Goal: Task Accomplishment & Management: Complete application form

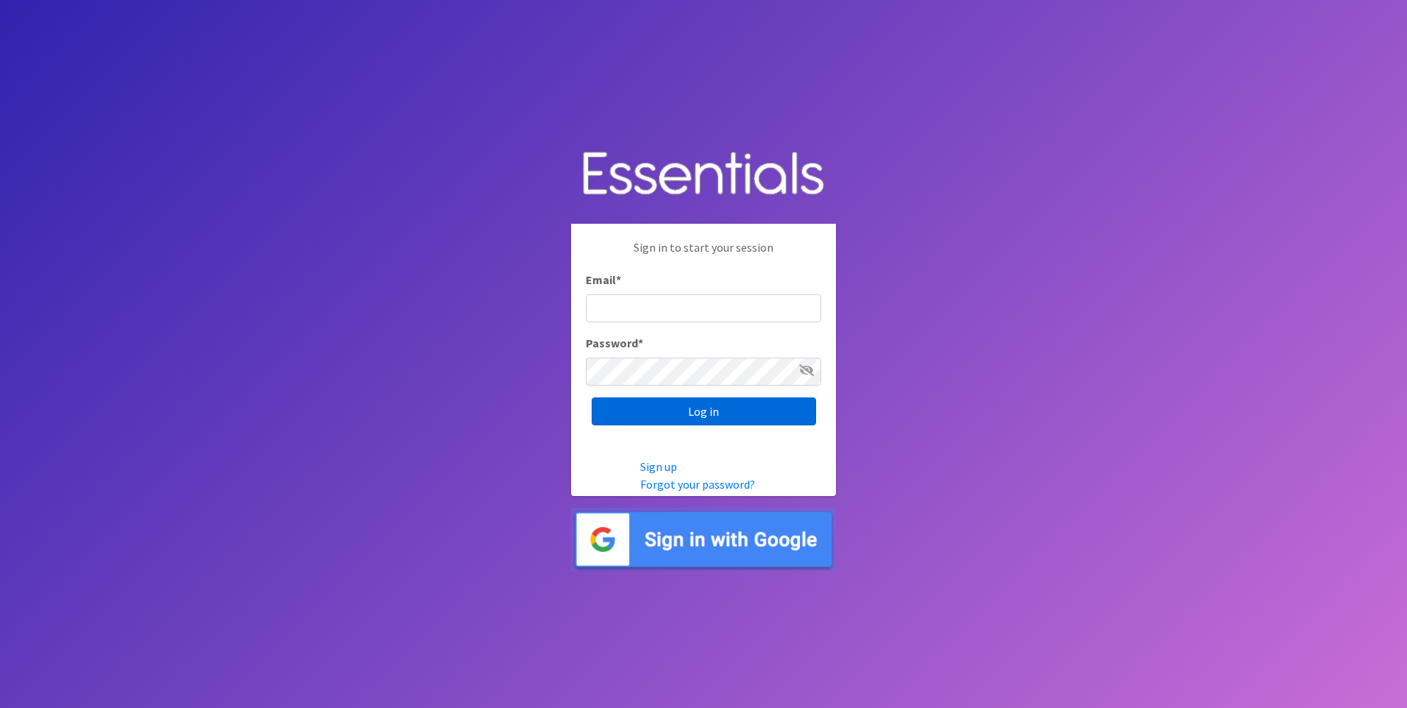
type input "[EMAIL_ADDRESS][DOMAIN_NAME]"
click at [704, 420] on input "Log in" at bounding box center [704, 411] width 224 height 28
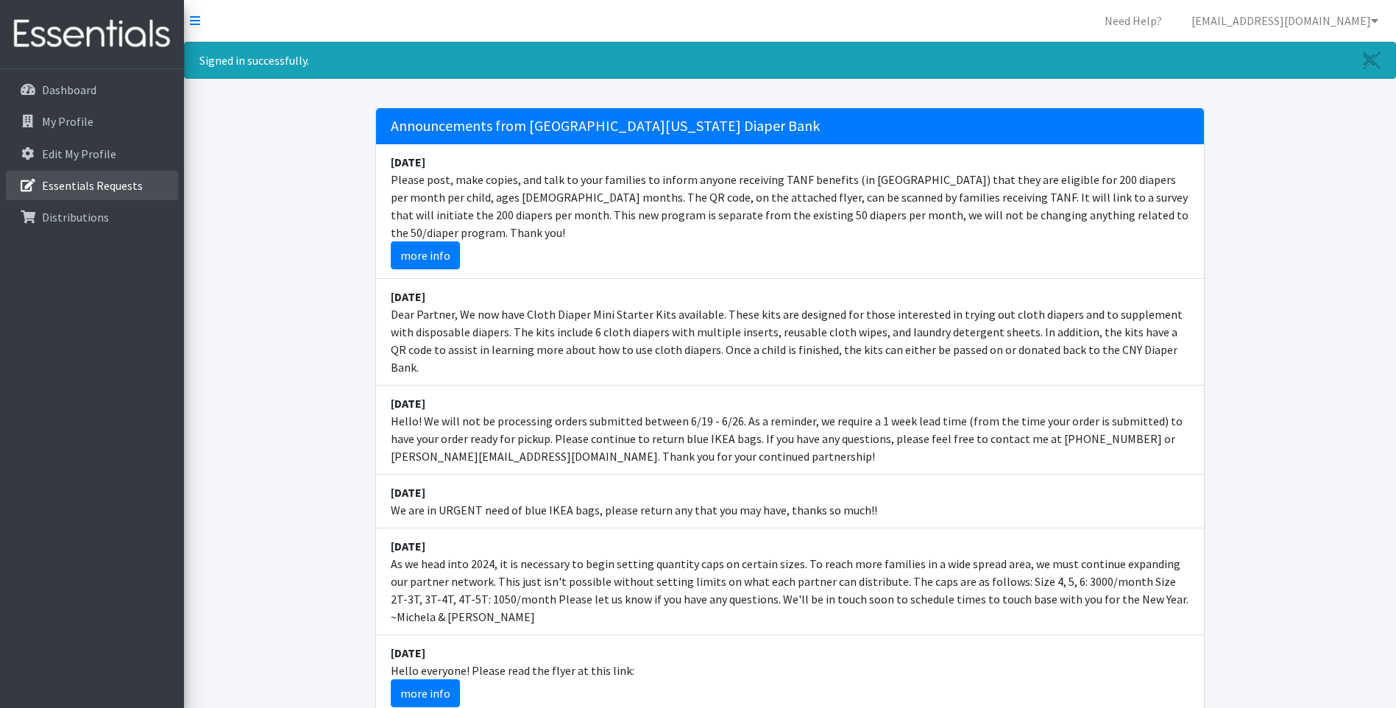
click at [94, 193] on link "Essentials Requests" at bounding box center [92, 185] width 172 height 29
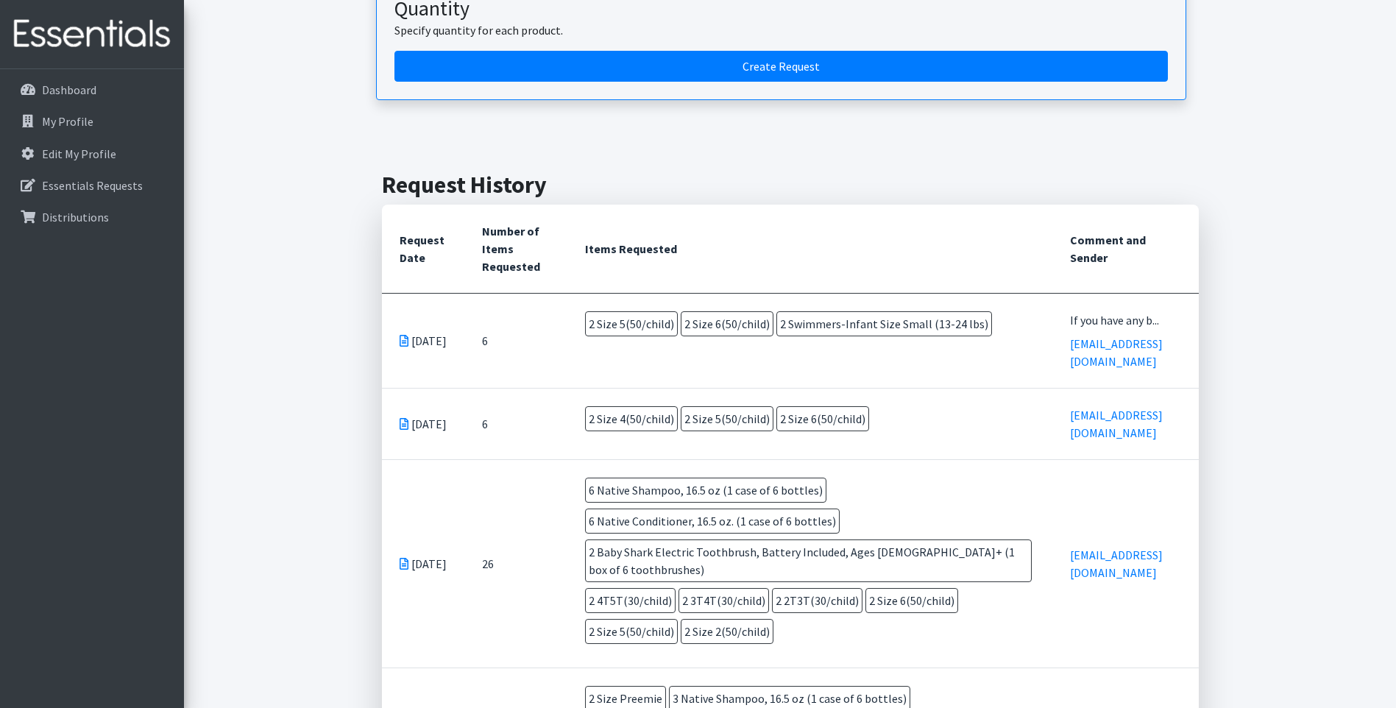
scroll to position [221, 0]
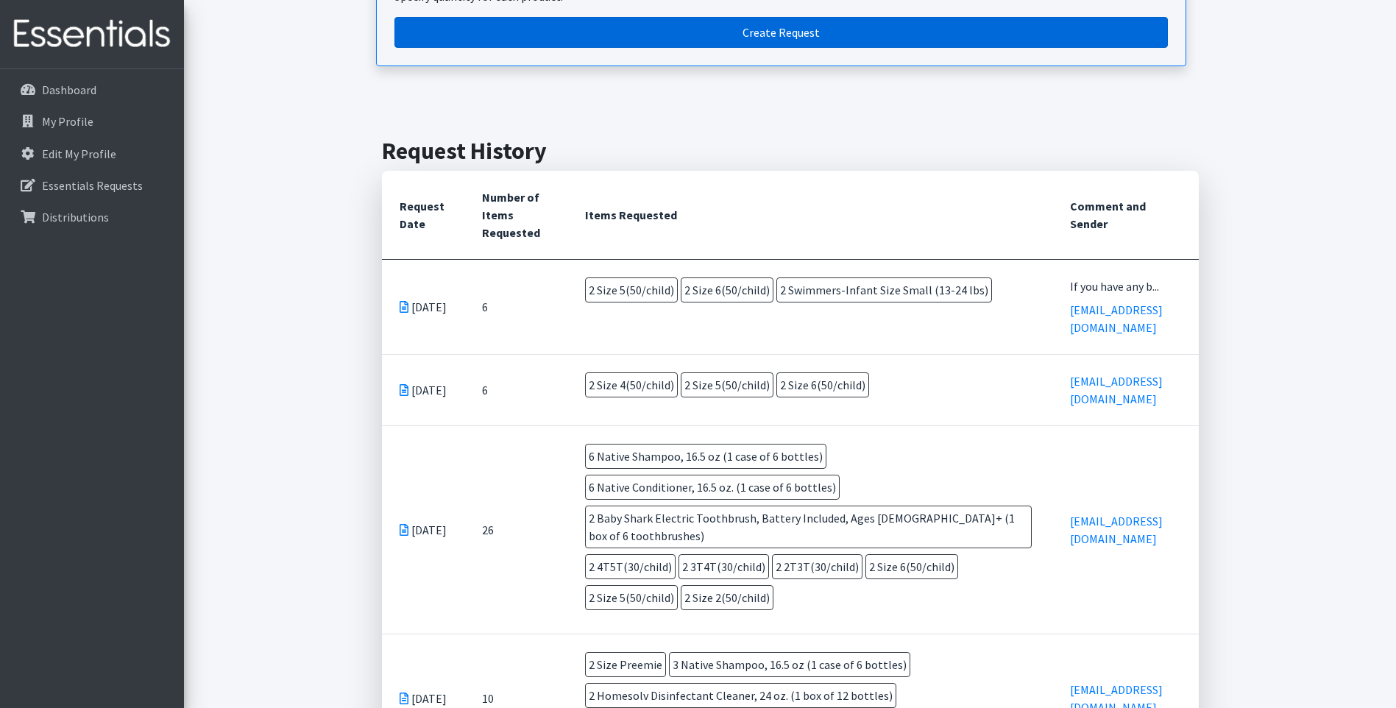
click at [615, 27] on link "Create Request" at bounding box center [781, 32] width 774 height 31
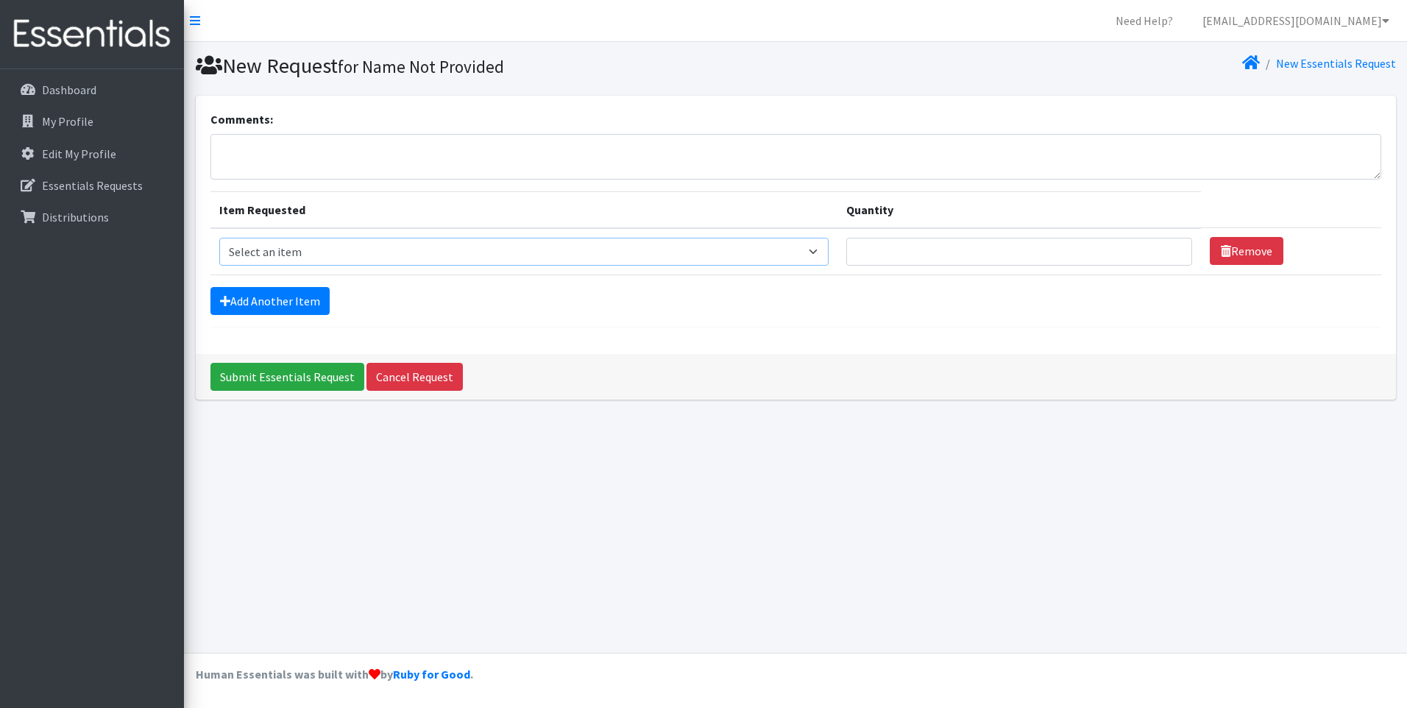
click at [308, 249] on select "Select an item 2T3T(30/child) 3T4T(30/child) 4T5T(30/child) Cloth Diaper Kit (s…" at bounding box center [524, 252] width 610 height 28
select select "14712"
click at [219, 238] on select "Select an item 2T3T(30/child) 3T4T(30/child) 4T5T(30/child) Cloth Diaper Kit (s…" at bounding box center [524, 252] width 610 height 28
click at [952, 264] on input "Quantity" at bounding box center [1019, 252] width 346 height 28
click at [1166, 249] on input "1" at bounding box center [1019, 252] width 346 height 28
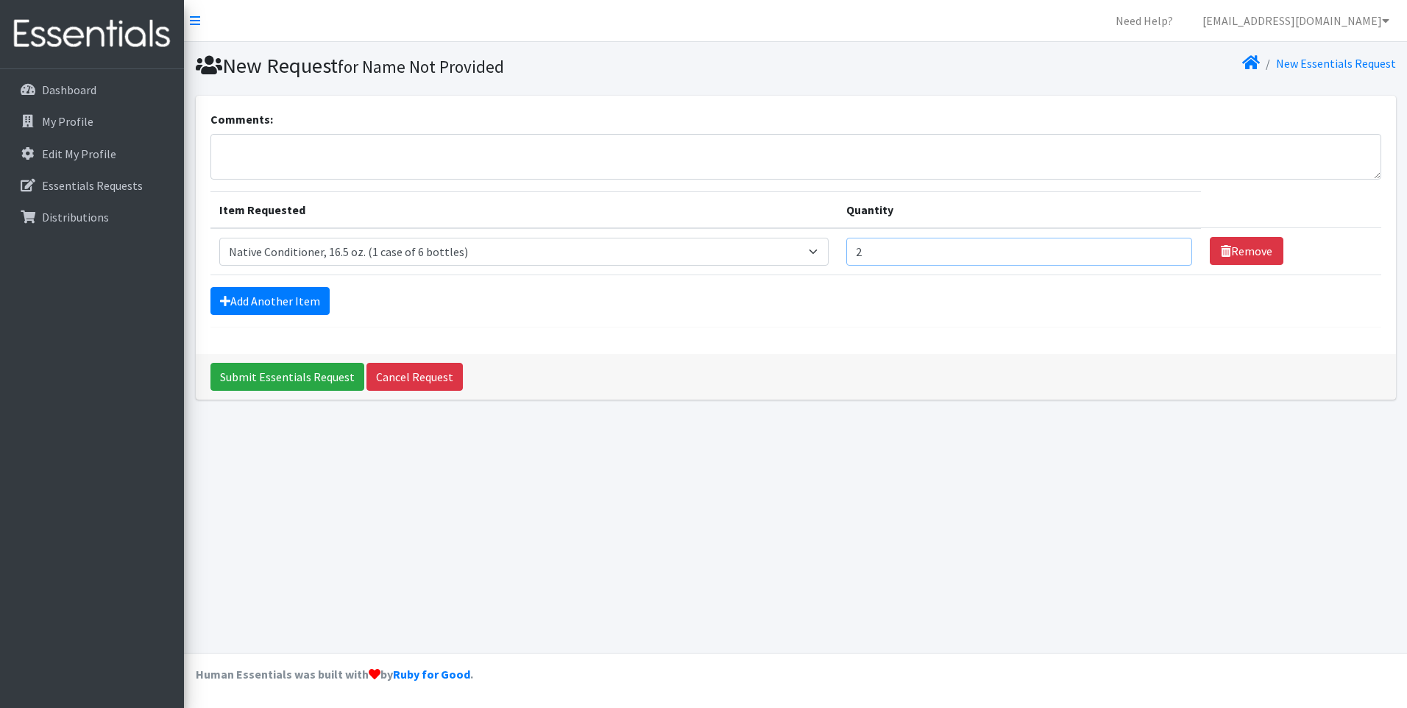
type input "2"
click at [1167, 248] on input "2" at bounding box center [1019, 252] width 346 height 28
click at [278, 291] on link "Add Another Item" at bounding box center [269, 301] width 119 height 28
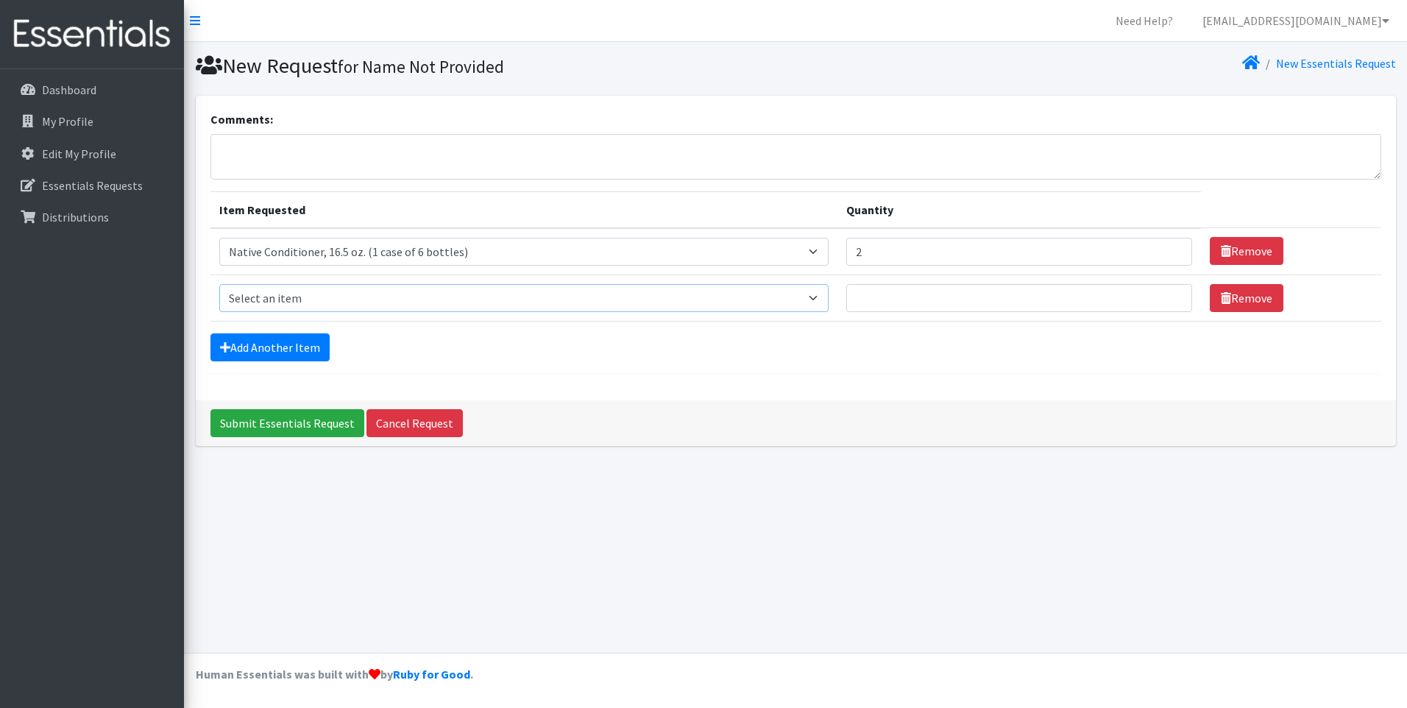
click at [345, 301] on select "Select an item 2T3T(30/child) 3T4T(30/child) 4T5T(30/child) Cloth Diaper Kit (s…" at bounding box center [524, 298] width 610 height 28
select select "961"
click at [219, 284] on select "Select an item 2T3T(30/child) 3T4T(30/child) 4T5T(30/child) Cloth Diaper Kit (s…" at bounding box center [524, 298] width 610 height 28
click at [933, 305] on input "Quantity" at bounding box center [1019, 298] width 346 height 28
click at [1169, 294] on input "1" at bounding box center [1019, 298] width 346 height 28
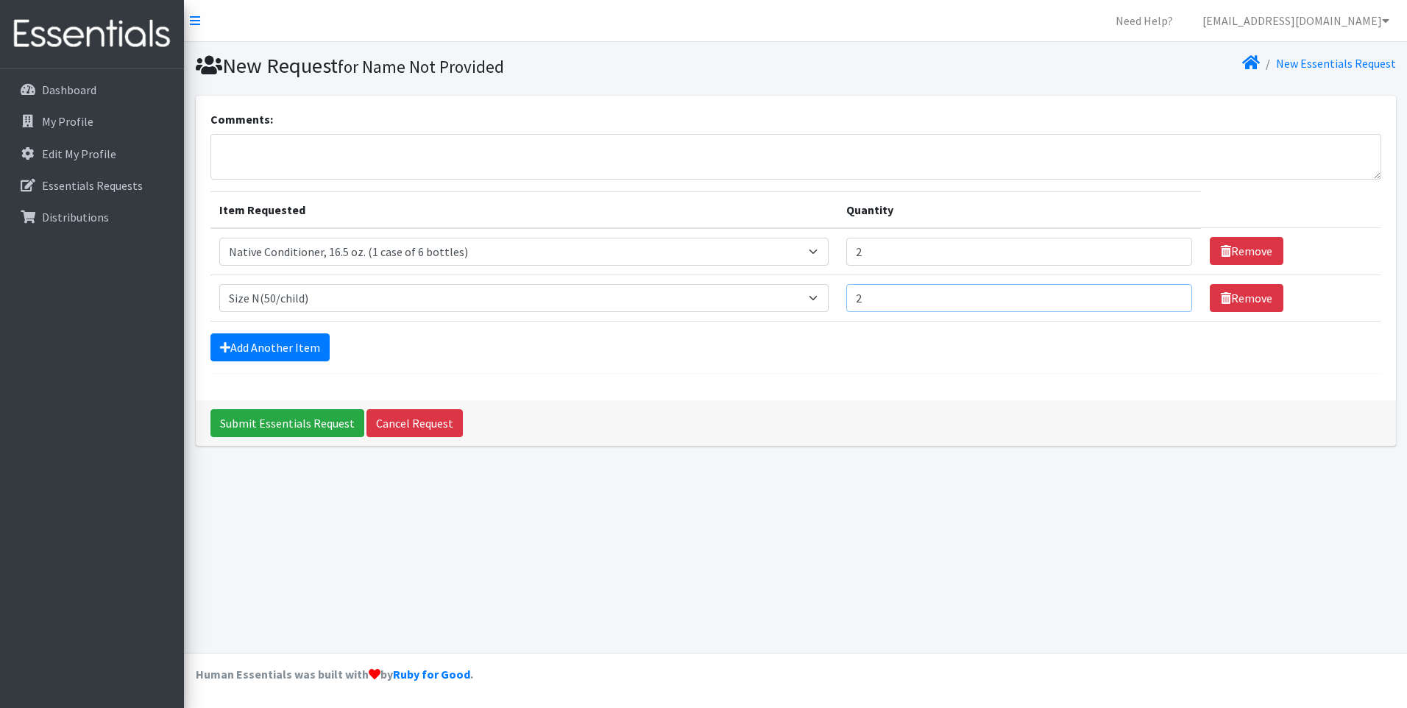
click at [1169, 294] on input "2" at bounding box center [1019, 298] width 346 height 28
click at [1169, 294] on input "3" at bounding box center [1019, 298] width 346 height 28
click at [1169, 294] on input "4" at bounding box center [1019, 298] width 346 height 28
click at [1167, 301] on input "3" at bounding box center [1019, 298] width 346 height 28
type input "2"
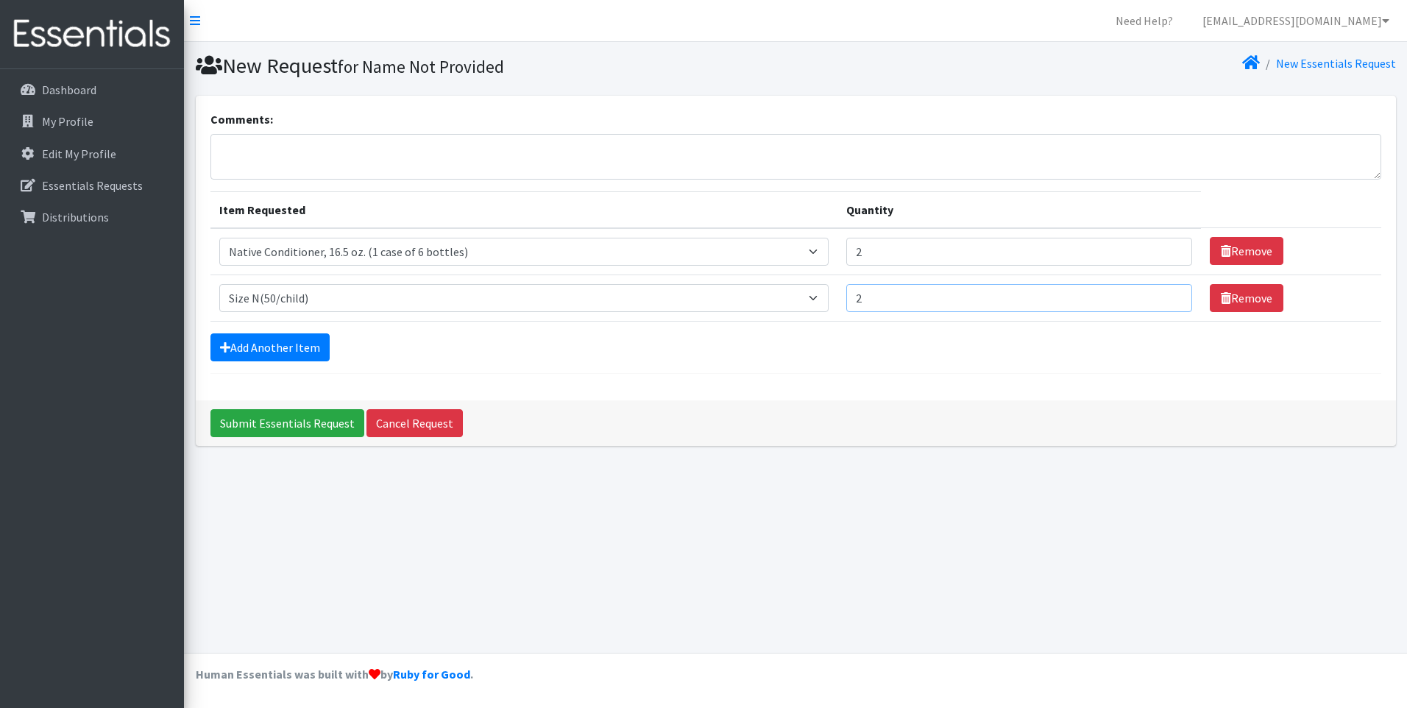
click at [1167, 301] on input "2" at bounding box center [1019, 298] width 346 height 28
click at [295, 353] on link "Add Another Item" at bounding box center [269, 347] width 119 height 28
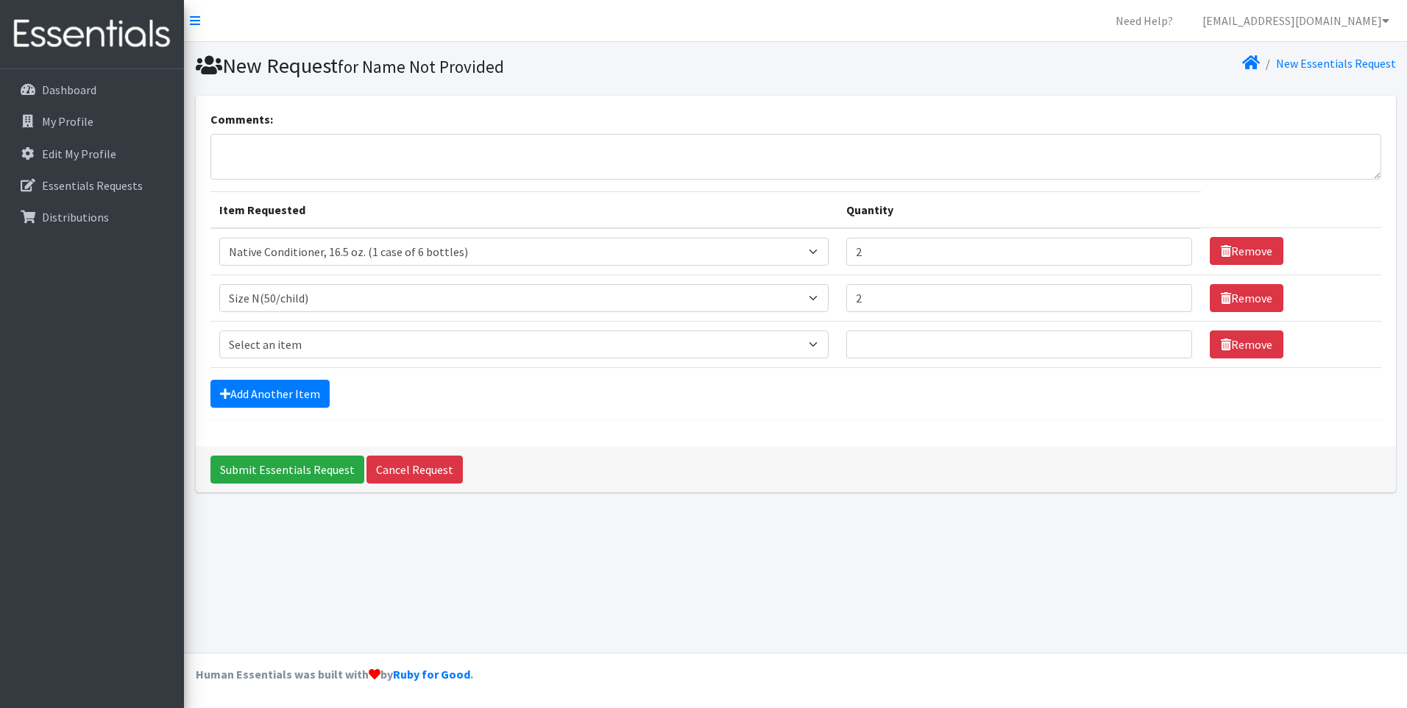
click at [330, 325] on td "Item Requested Select an item 2T3T(30/child) 3T4T(30/child) 4T5T(30/child) Clot…" at bounding box center [524, 344] width 628 height 46
click at [338, 340] on select "Select an item 2T3T(30/child) 3T4T(30/child) 4T5T(30/child) Cloth Diaper Kit (s…" at bounding box center [524, 344] width 610 height 28
select select "6225"
click at [219, 330] on select "Select an item 2T3T(30/child) 3T4T(30/child) 4T5T(30/child) Cloth Diaper Kit (s…" at bounding box center [524, 344] width 610 height 28
click at [1165, 343] on input "1" at bounding box center [1019, 344] width 346 height 28
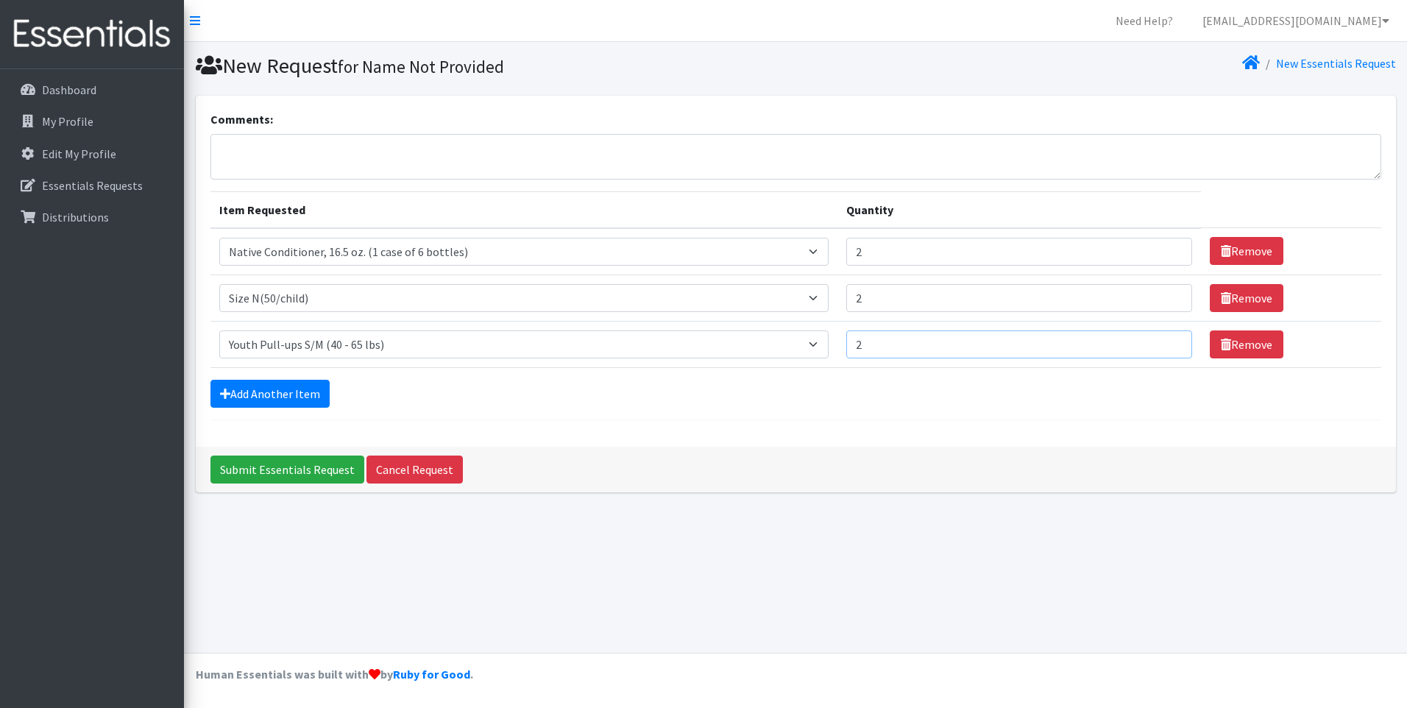
type input "2"
click at [1167, 343] on input "2" at bounding box center [1019, 344] width 346 height 28
click at [291, 473] on input "Submit Essentials Request" at bounding box center [287, 470] width 154 height 28
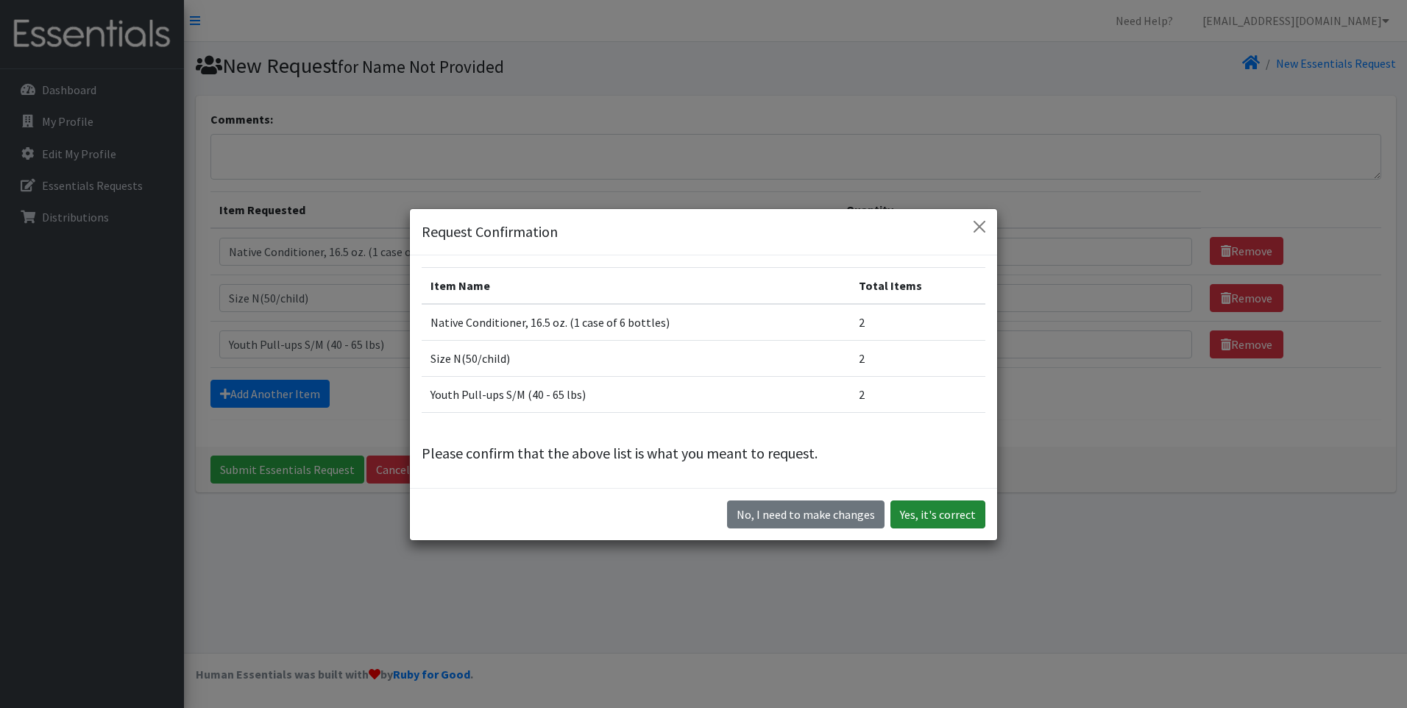
click at [934, 512] on button "Yes, it's correct" at bounding box center [938, 514] width 95 height 28
